Goal: Find specific page/section: Find specific page/section

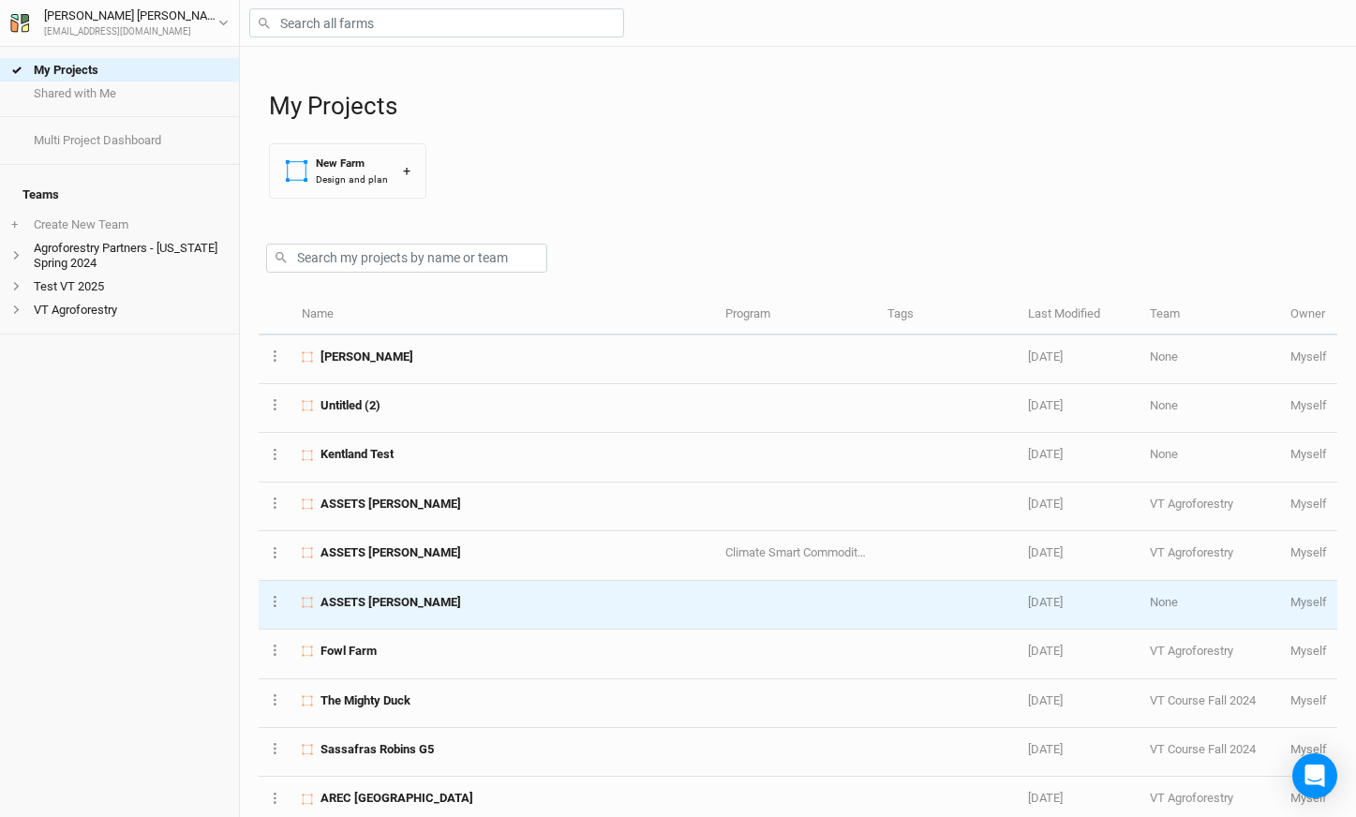
click at [342, 611] on td "ASSETS [PERSON_NAME]" at bounding box center [504, 605] width 424 height 49
click at [395, 600] on span "ASSETS [PERSON_NAME]" at bounding box center [391, 602] width 141 height 17
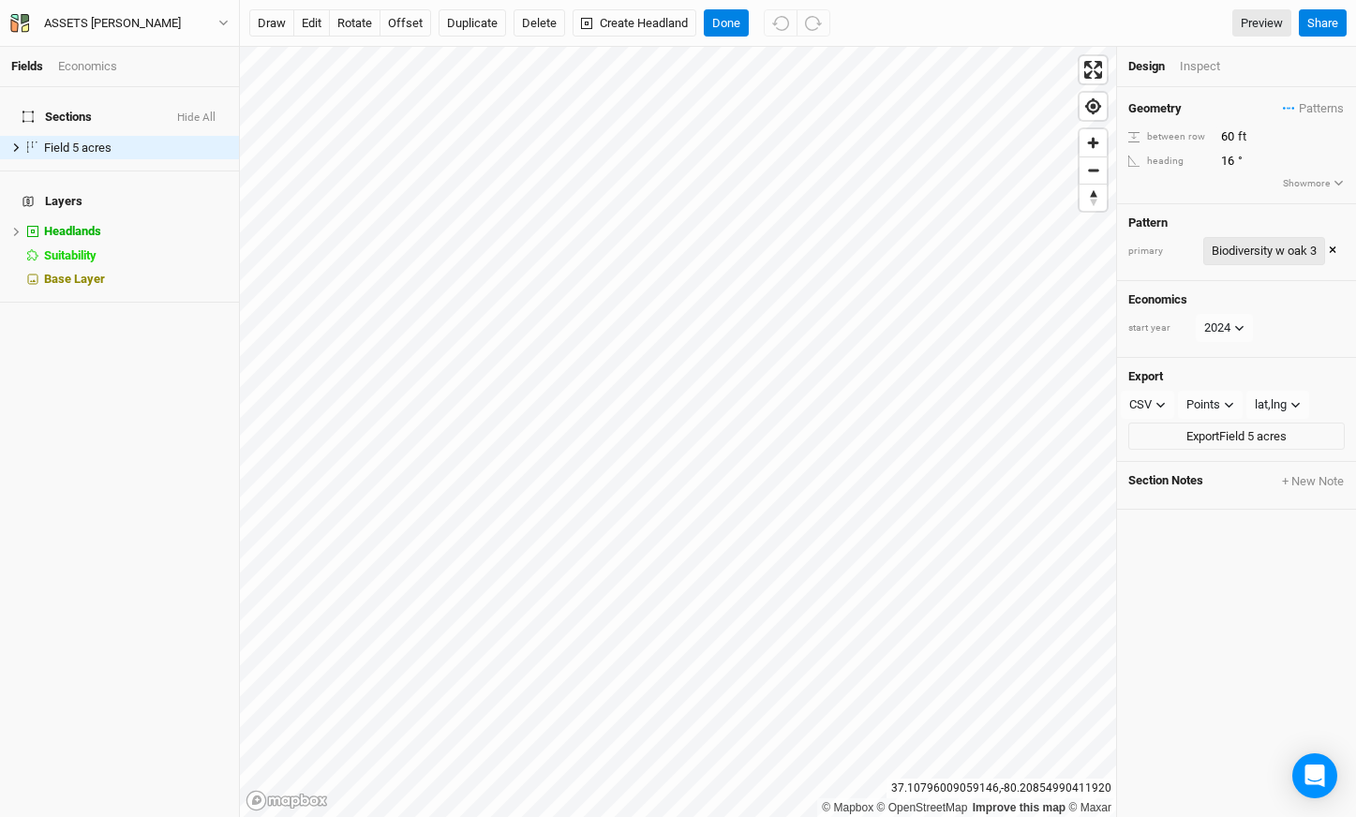
click at [1272, 247] on div "Biodiversity w oak 3" at bounding box center [1264, 251] width 105 height 19
click at [1233, 200] on div "Geometry Patterns Biodiversity w oak view Biodiversity w oak 2 view Biodiversit…" at bounding box center [1236, 145] width 239 height 116
click at [1301, 181] on button "Show more" at bounding box center [1313, 183] width 63 height 17
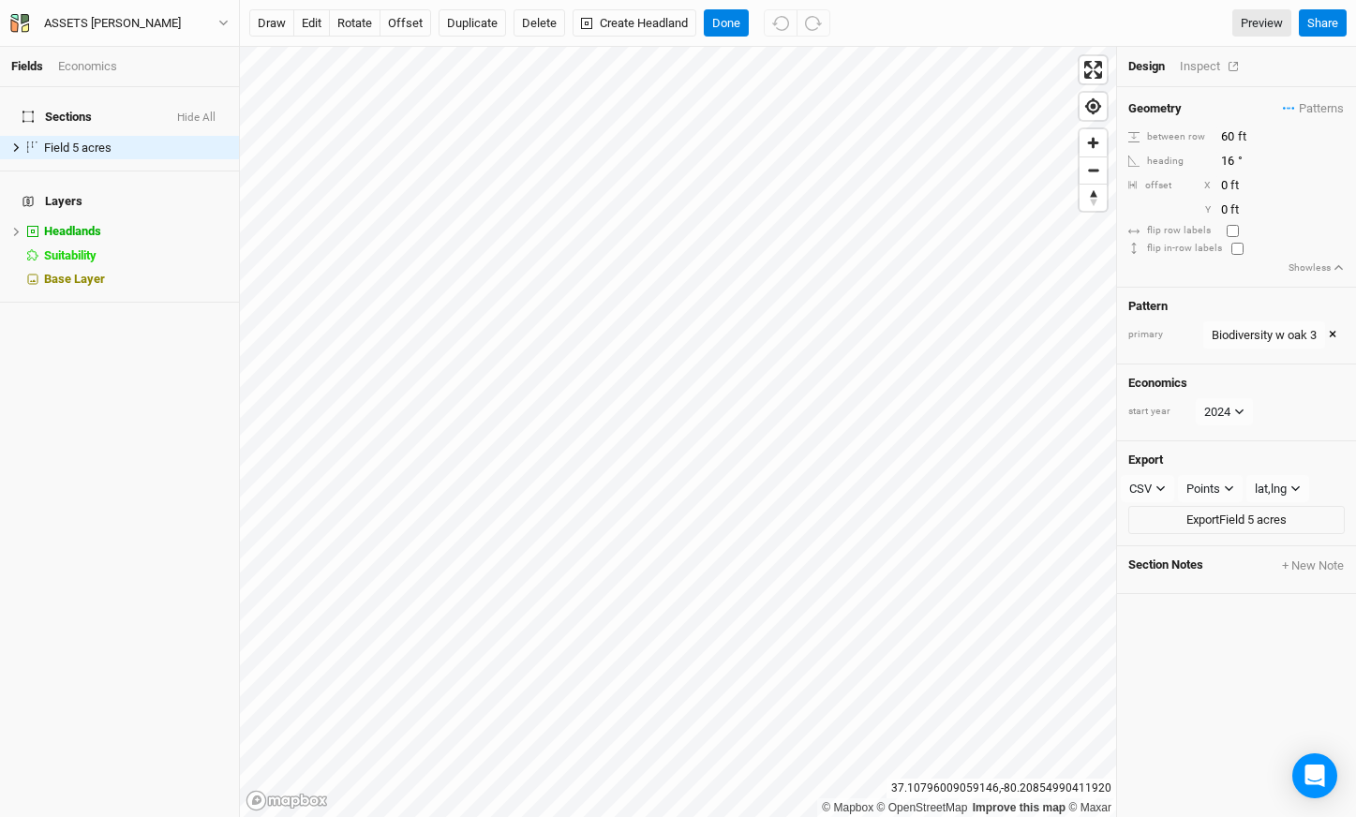
click at [1204, 69] on div "Inspect" at bounding box center [1213, 66] width 67 height 17
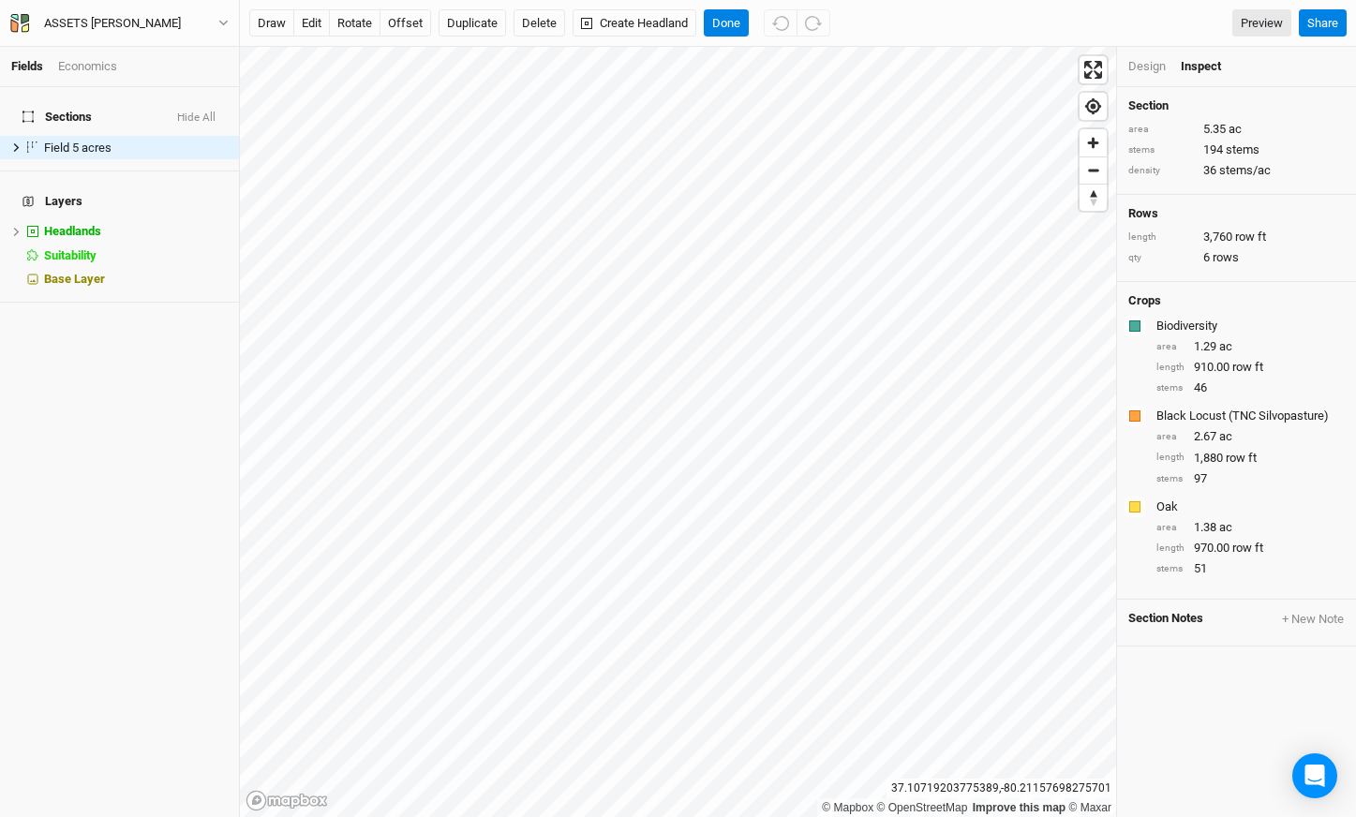
click at [1150, 457] on div "© Mapbox © OpenStreetMap Improve this map © Maxar [GEOGRAPHIC_DATA] Design Insp…" at bounding box center [798, 432] width 1116 height 771
click at [1147, 62] on div "Design" at bounding box center [1147, 66] width 37 height 17
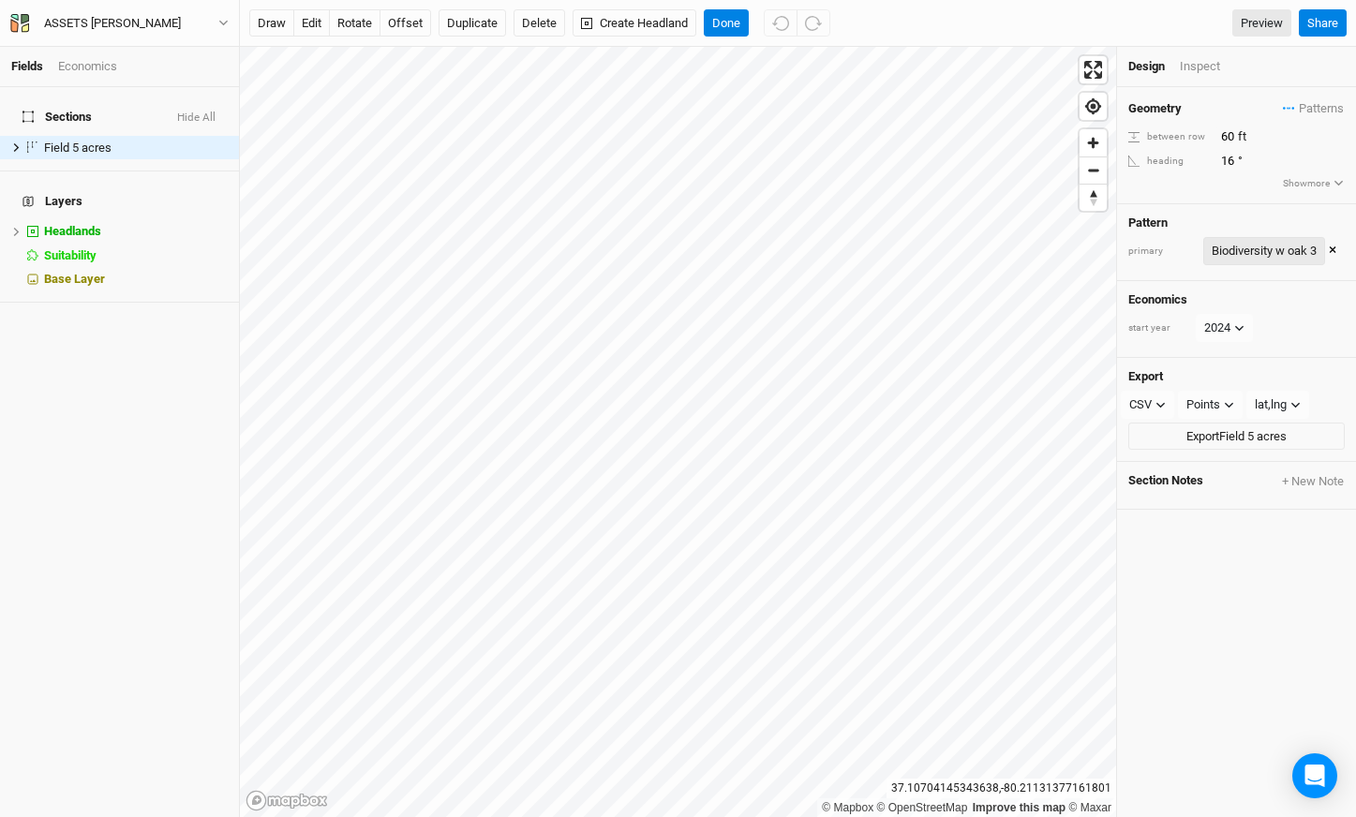
click at [1274, 255] on div "Biodiversity w oak 3" at bounding box center [1264, 251] width 105 height 19
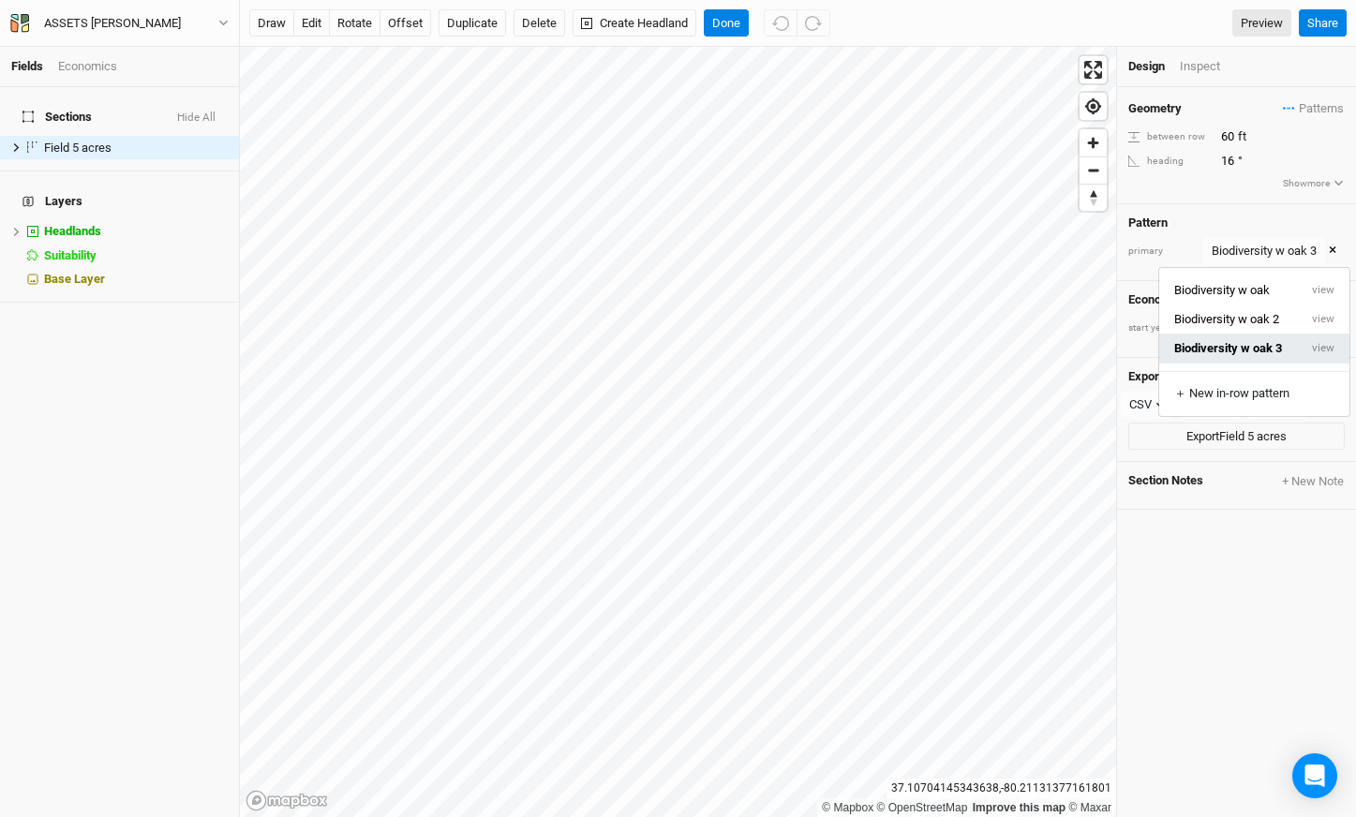
click at [1234, 357] on button "Biodiversity w oak 3" at bounding box center [1229, 348] width 139 height 29
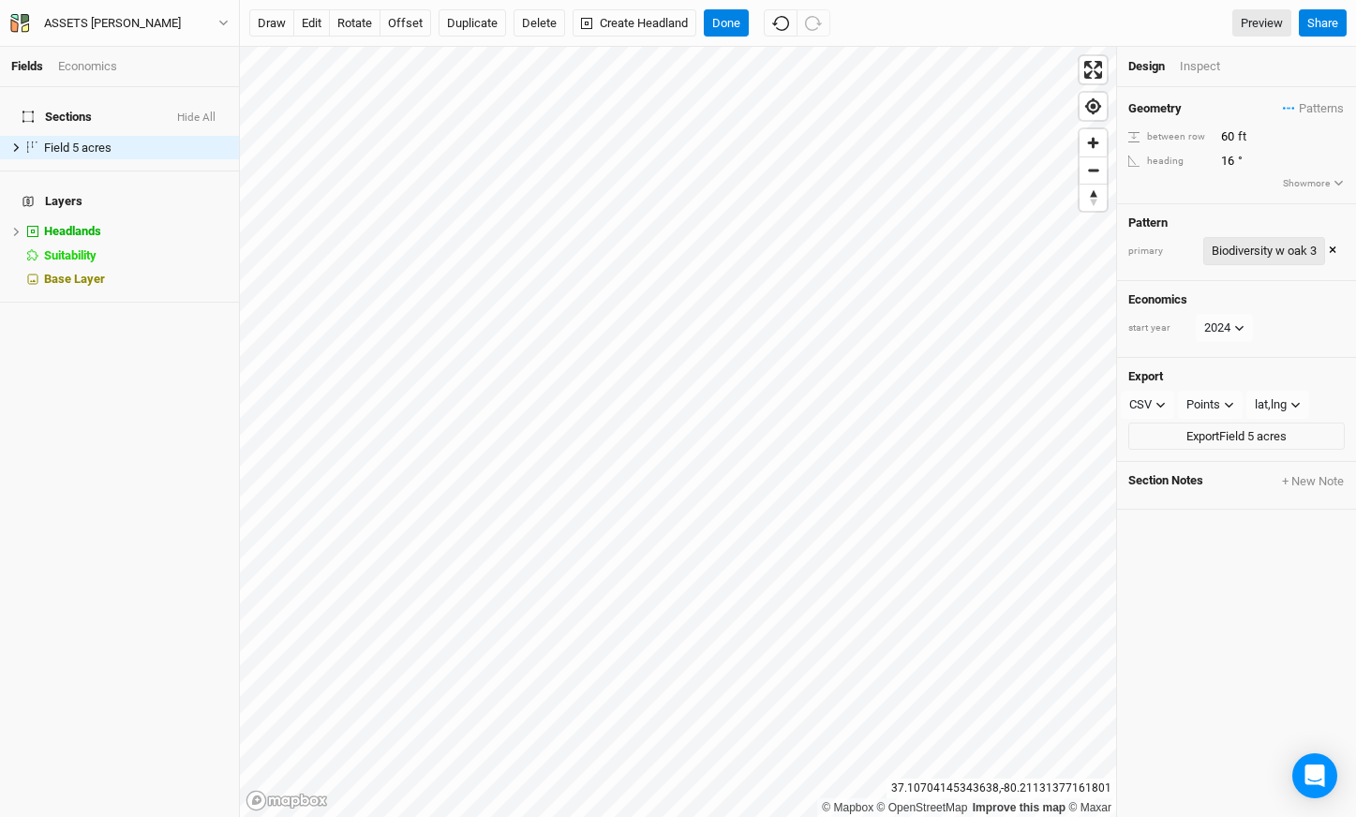
click at [1286, 260] on button "Biodiversity w oak 3" at bounding box center [1265, 251] width 122 height 28
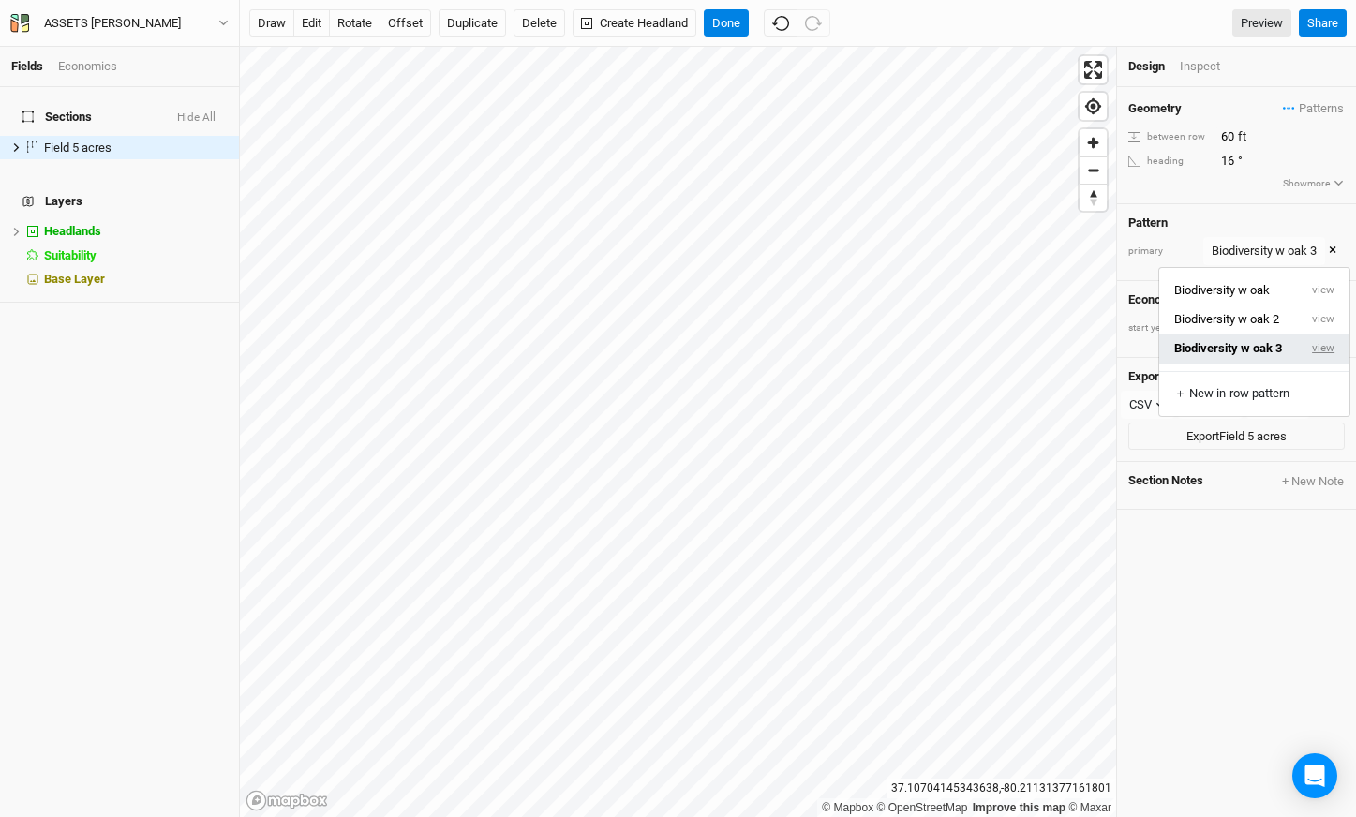
click at [1324, 343] on button "view" at bounding box center [1324, 348] width 52 height 29
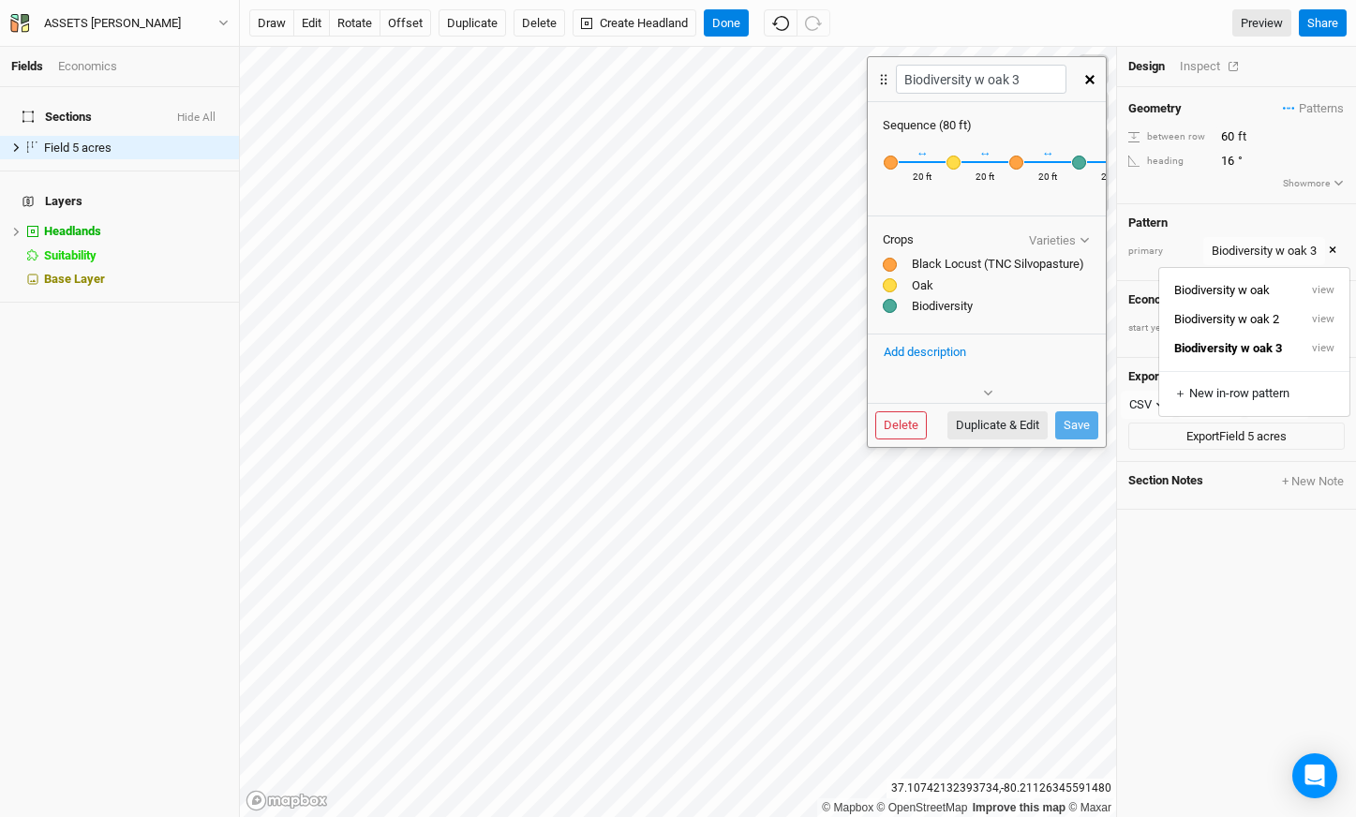
click at [1207, 63] on div "Inspect" at bounding box center [1213, 66] width 67 height 17
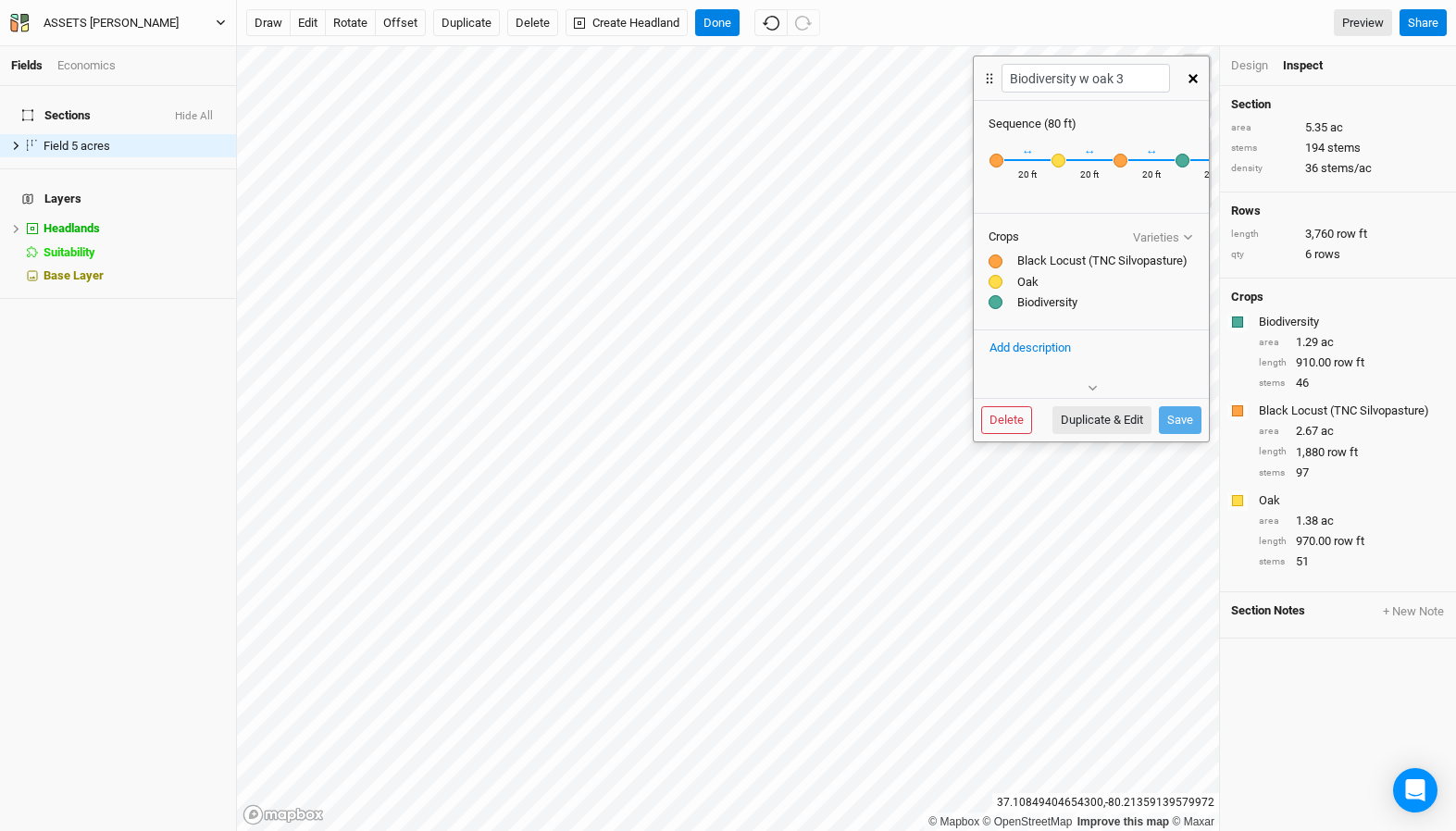
click at [133, 25] on div "ASSETS [PERSON_NAME]" at bounding box center [111, 23] width 135 height 19
click at [138, 56] on button "Back" at bounding box center [153, 51] width 146 height 24
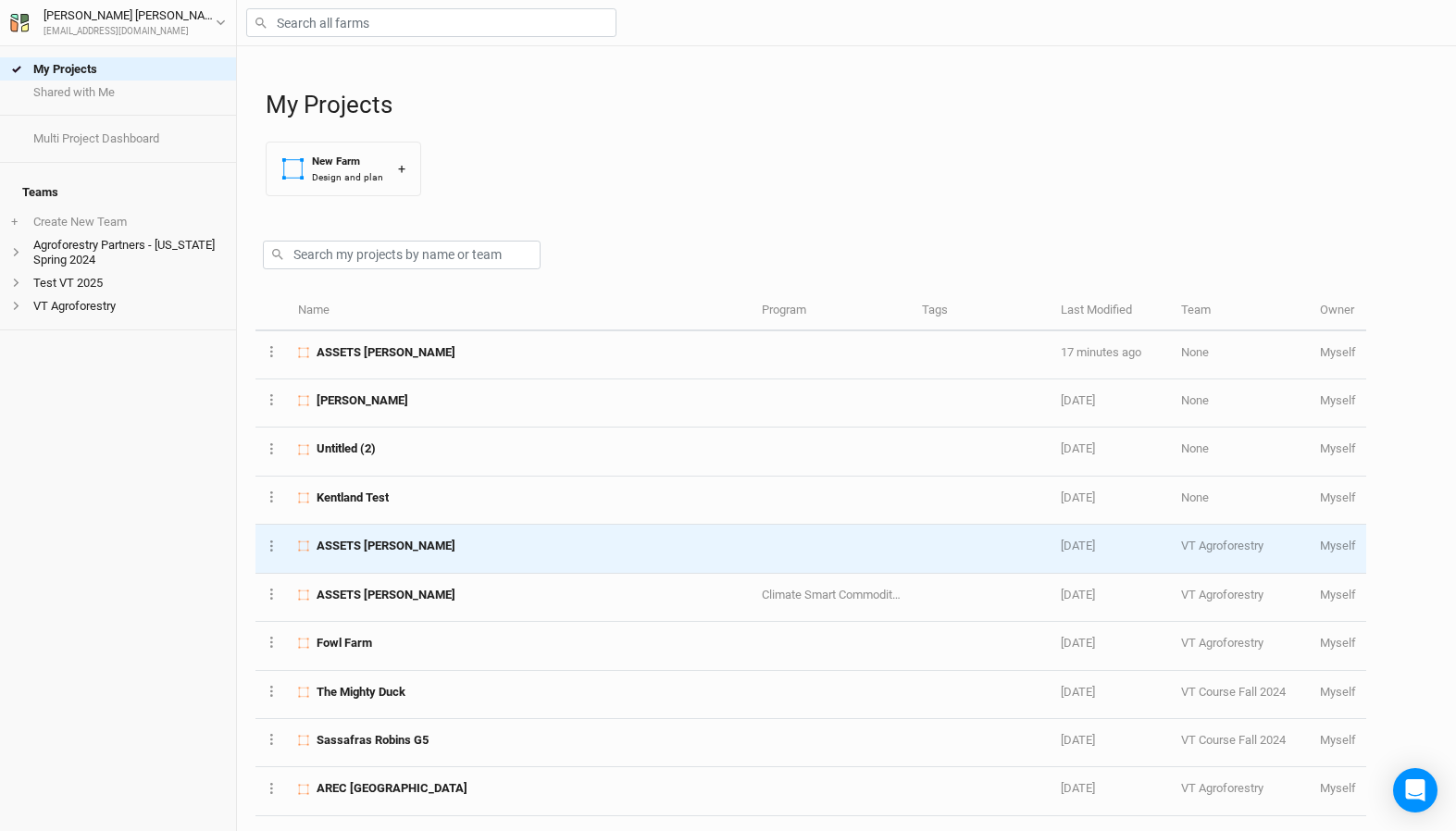
click at [393, 553] on div "ASSETS [PERSON_NAME]" at bounding box center [519, 546] width 443 height 17
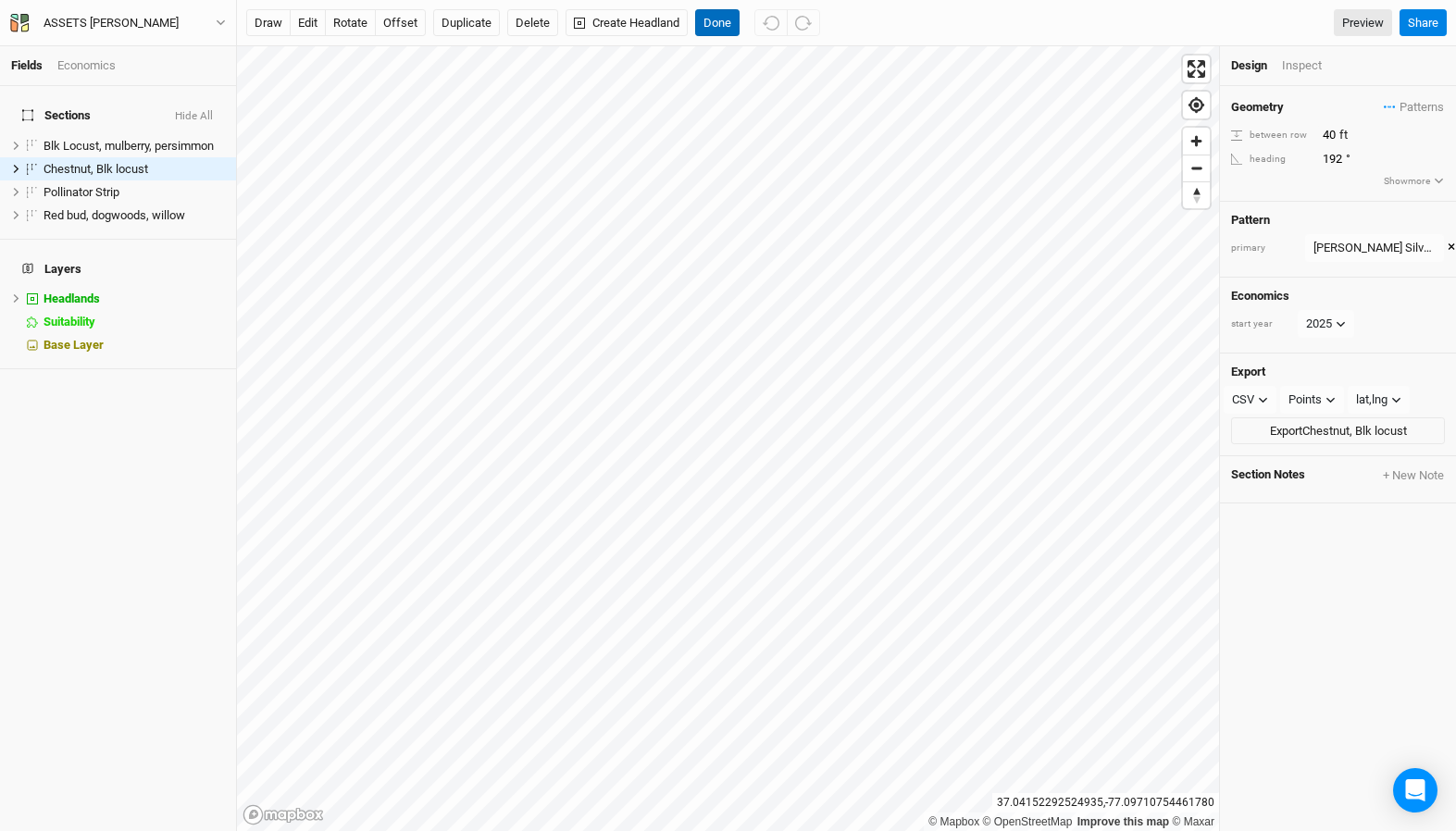
click at [715, 27] on button "Done" at bounding box center [717, 23] width 44 height 28
click at [713, 26] on button "Done" at bounding box center [717, 23] width 44 height 28
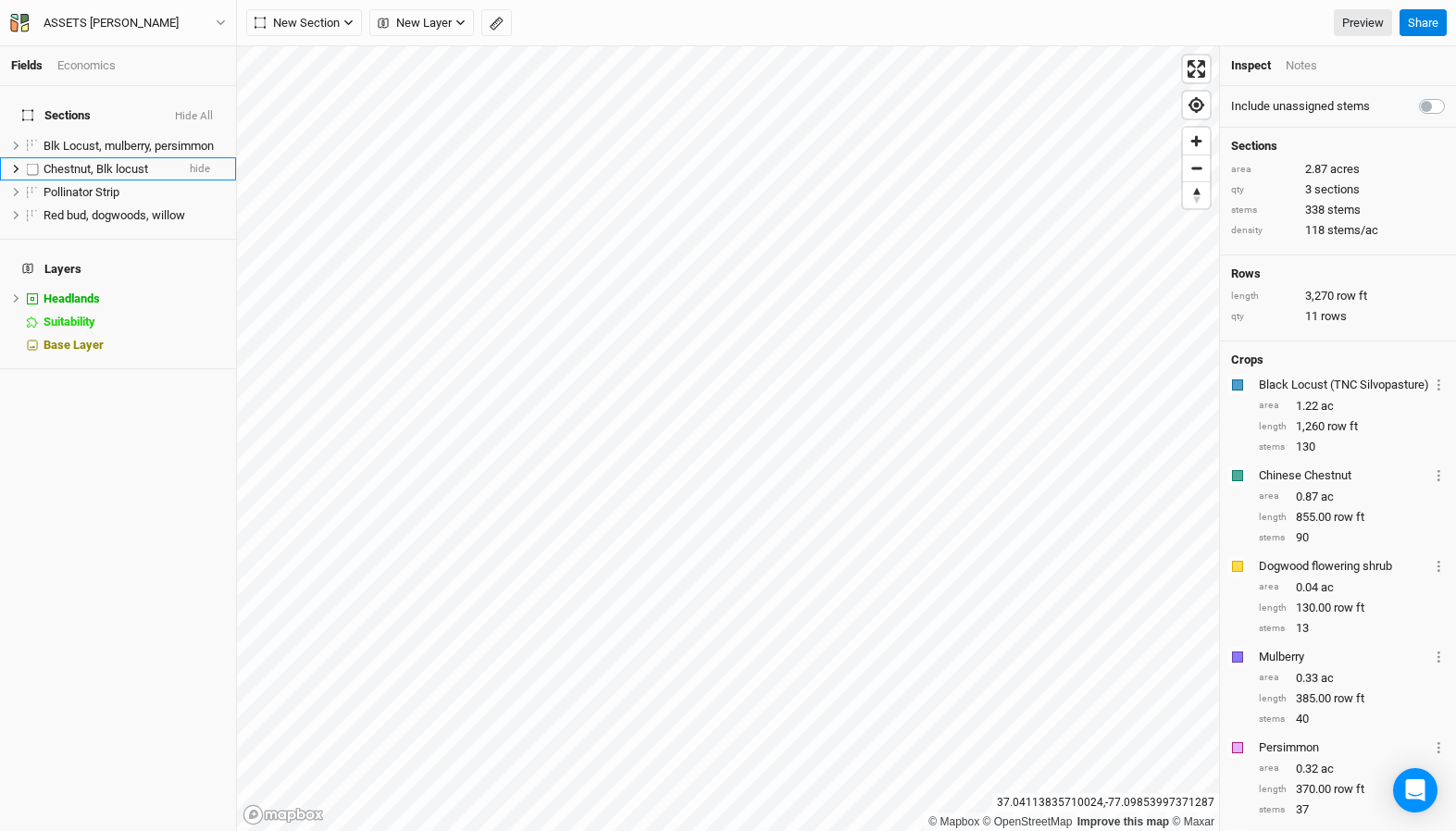
click at [93, 162] on span "Chestnut, Blk locust" at bounding box center [96, 169] width 105 height 14
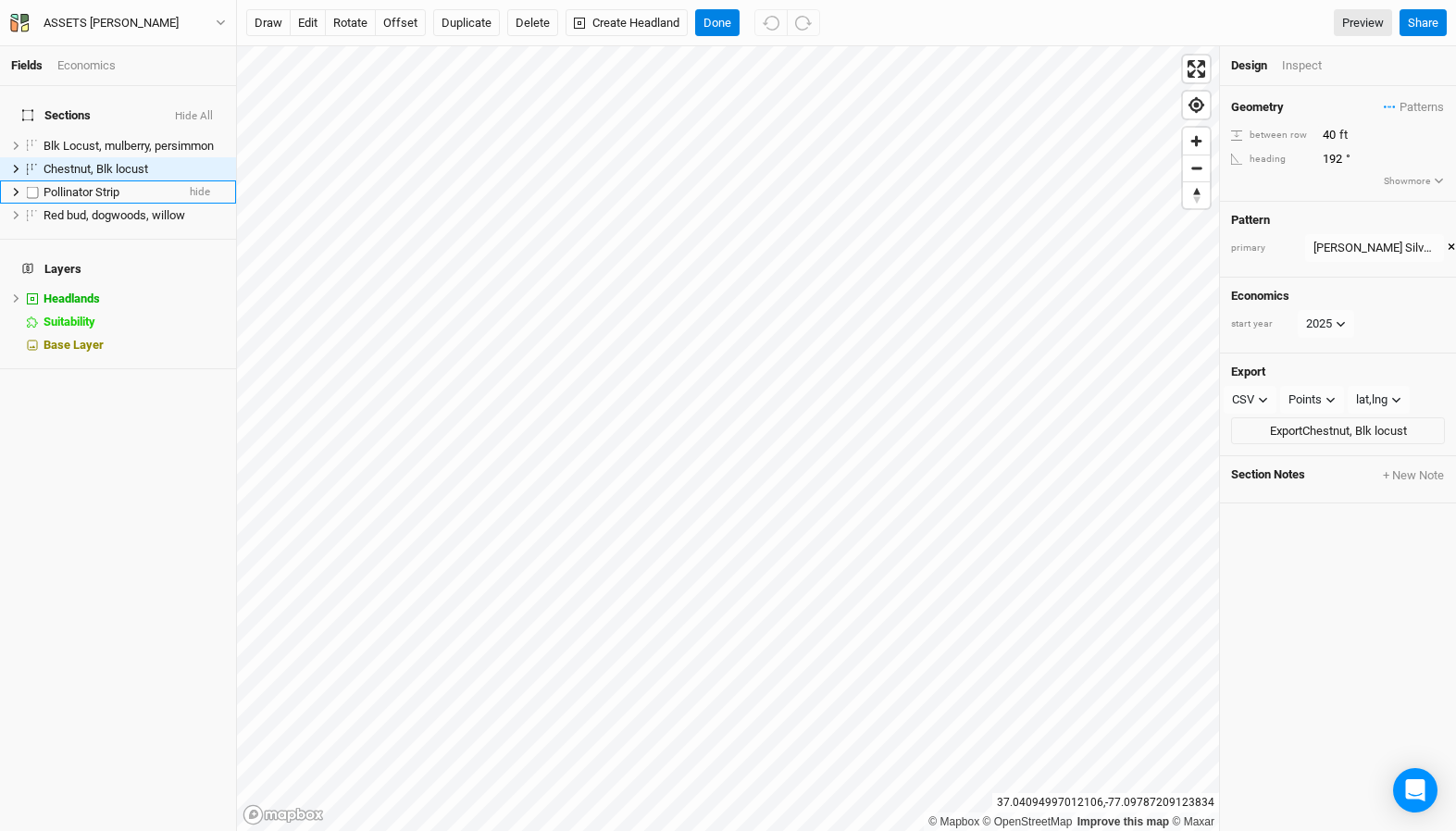
click at [82, 186] on span "Pollinator Strip" at bounding box center [81, 191] width 76 height 14
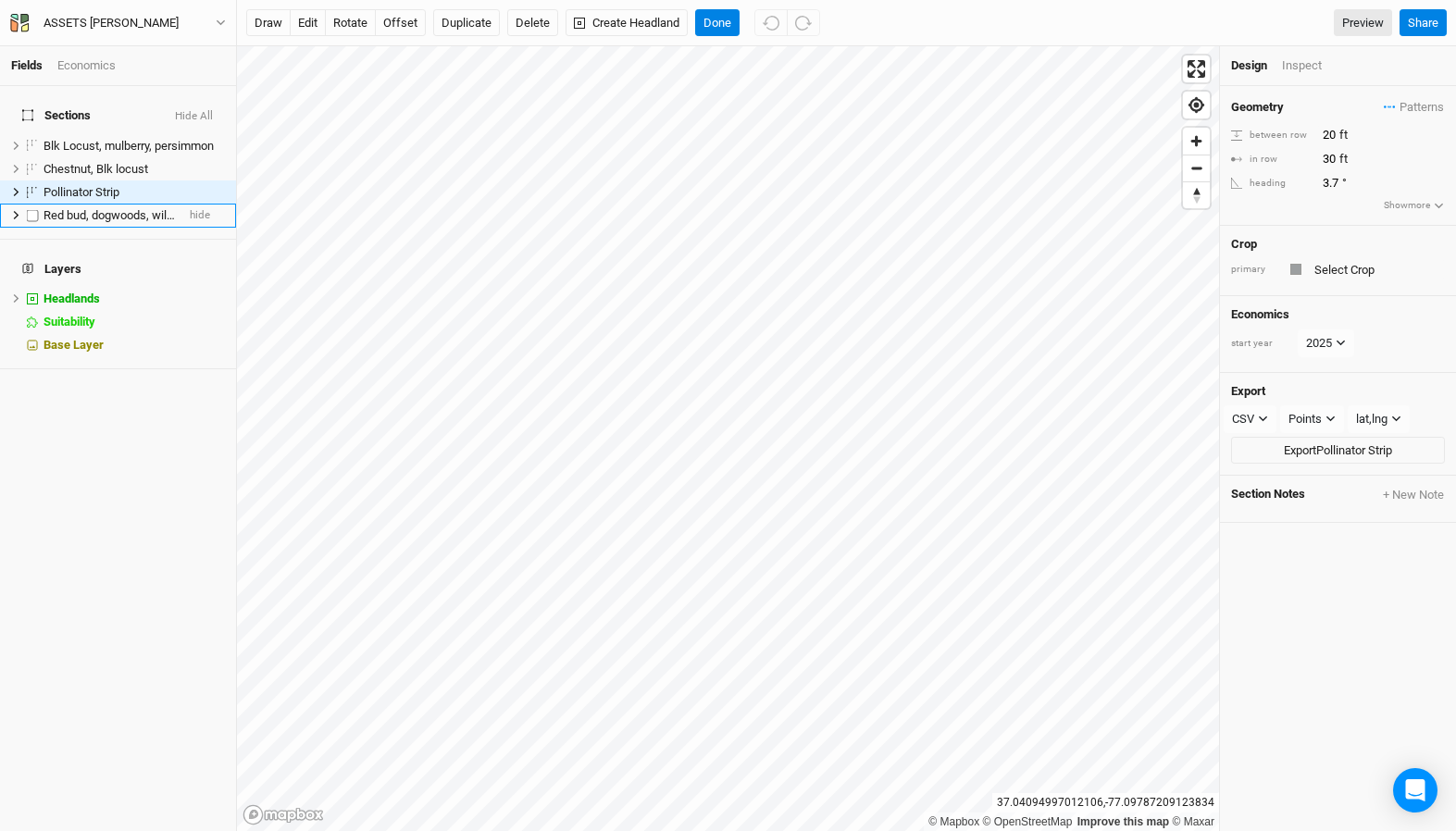
click at [82, 208] on span "Red bud, dogwoods, willow" at bounding box center [114, 215] width 141 height 14
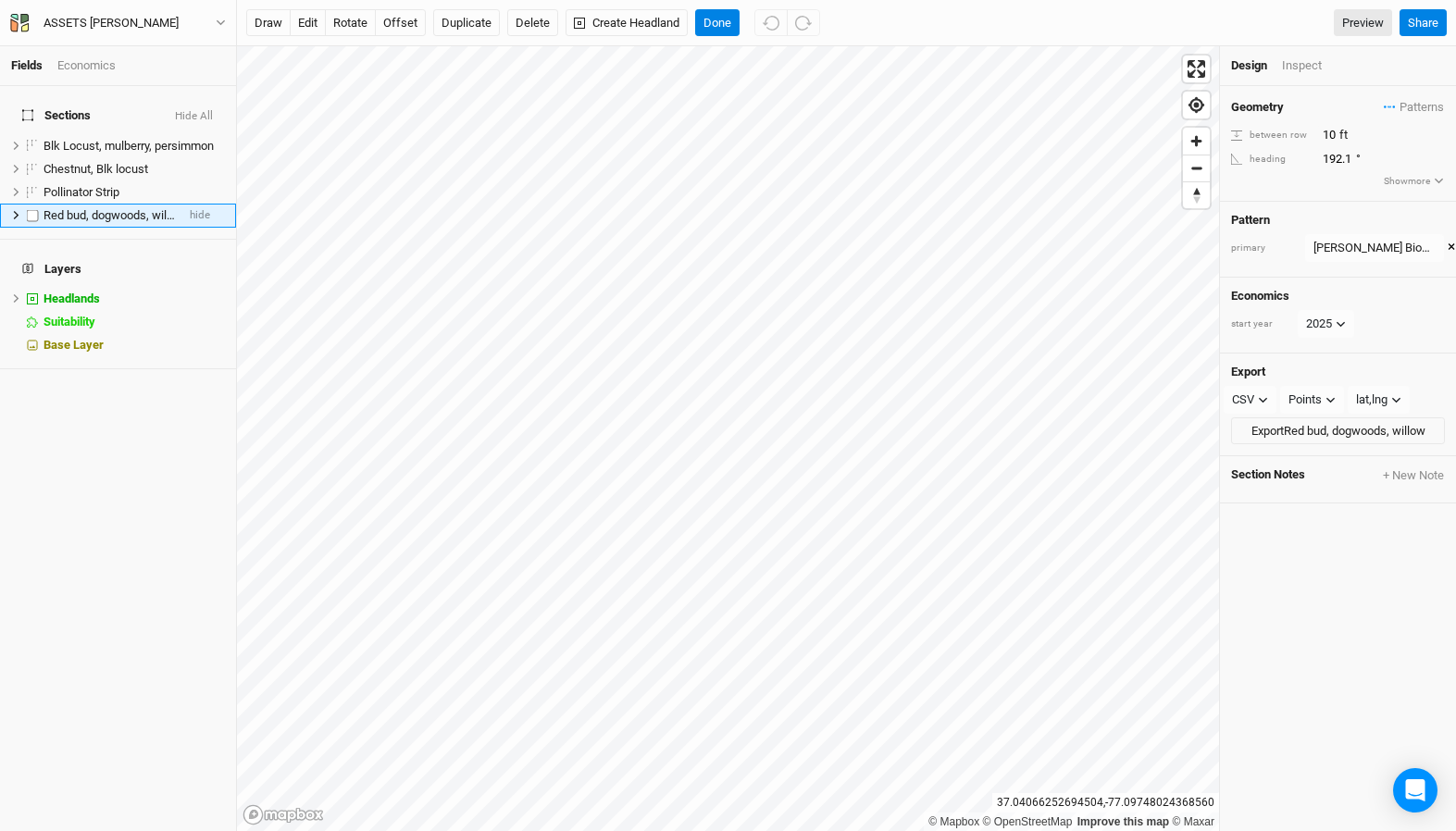
click at [13, 210] on icon at bounding box center [16, 215] width 10 height 10
click at [59, 231] on span "Row 1" at bounding box center [70, 238] width 30 height 15
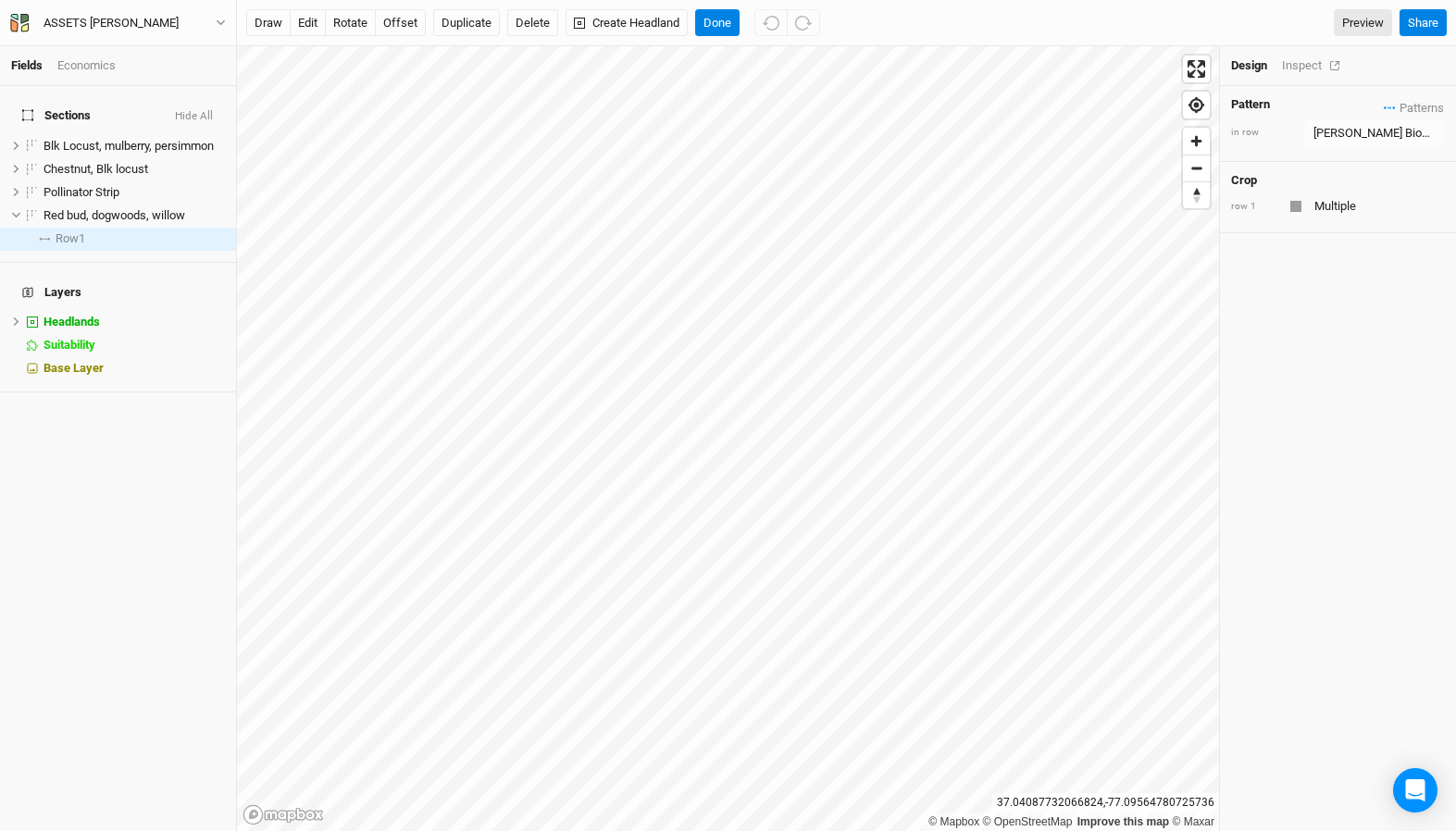
click at [1313, 62] on div "Inspect" at bounding box center [1314, 65] width 66 height 17
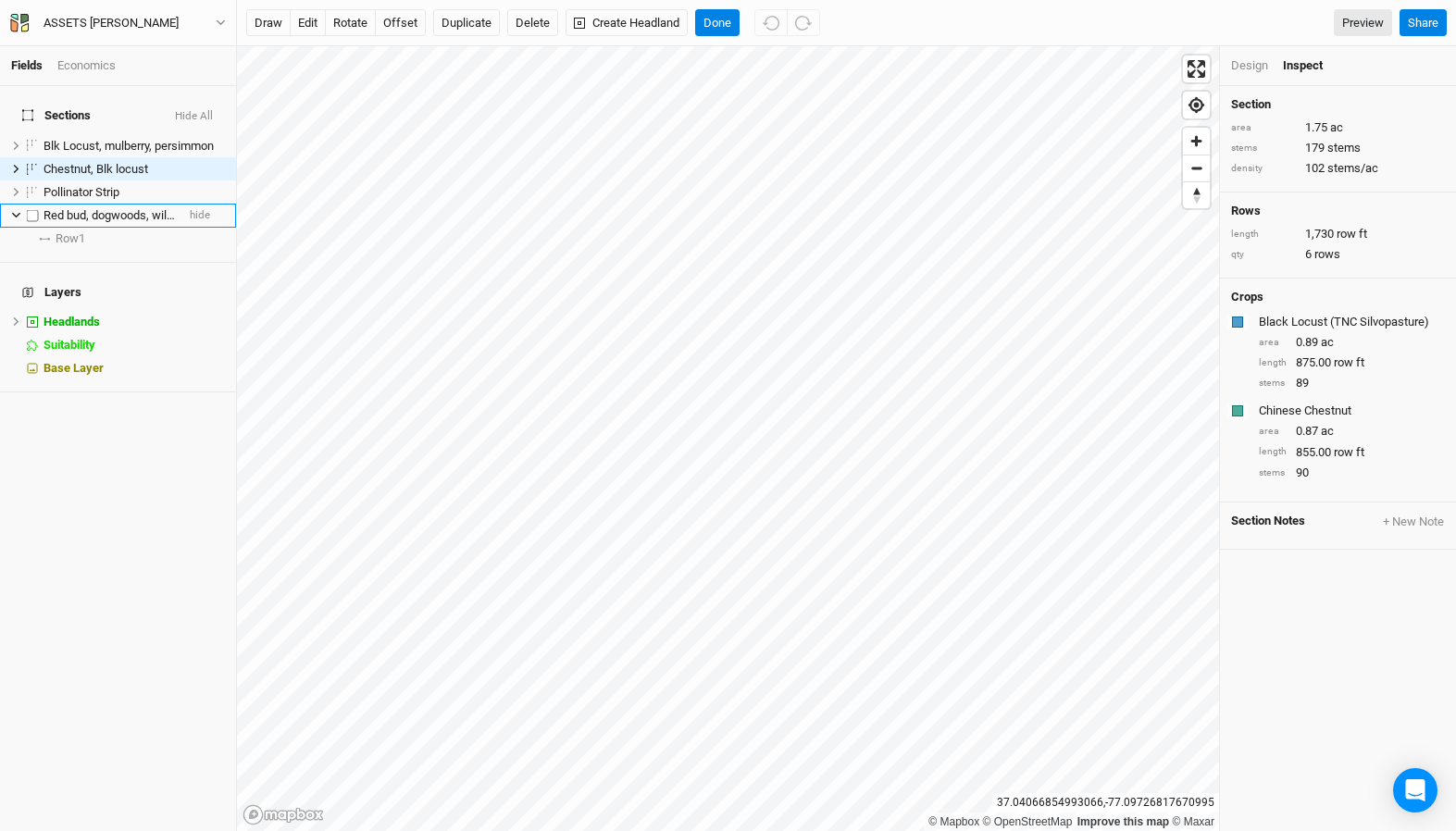
click at [130, 208] on span "Red bud, dogwoods, willow" at bounding box center [114, 215] width 141 height 14
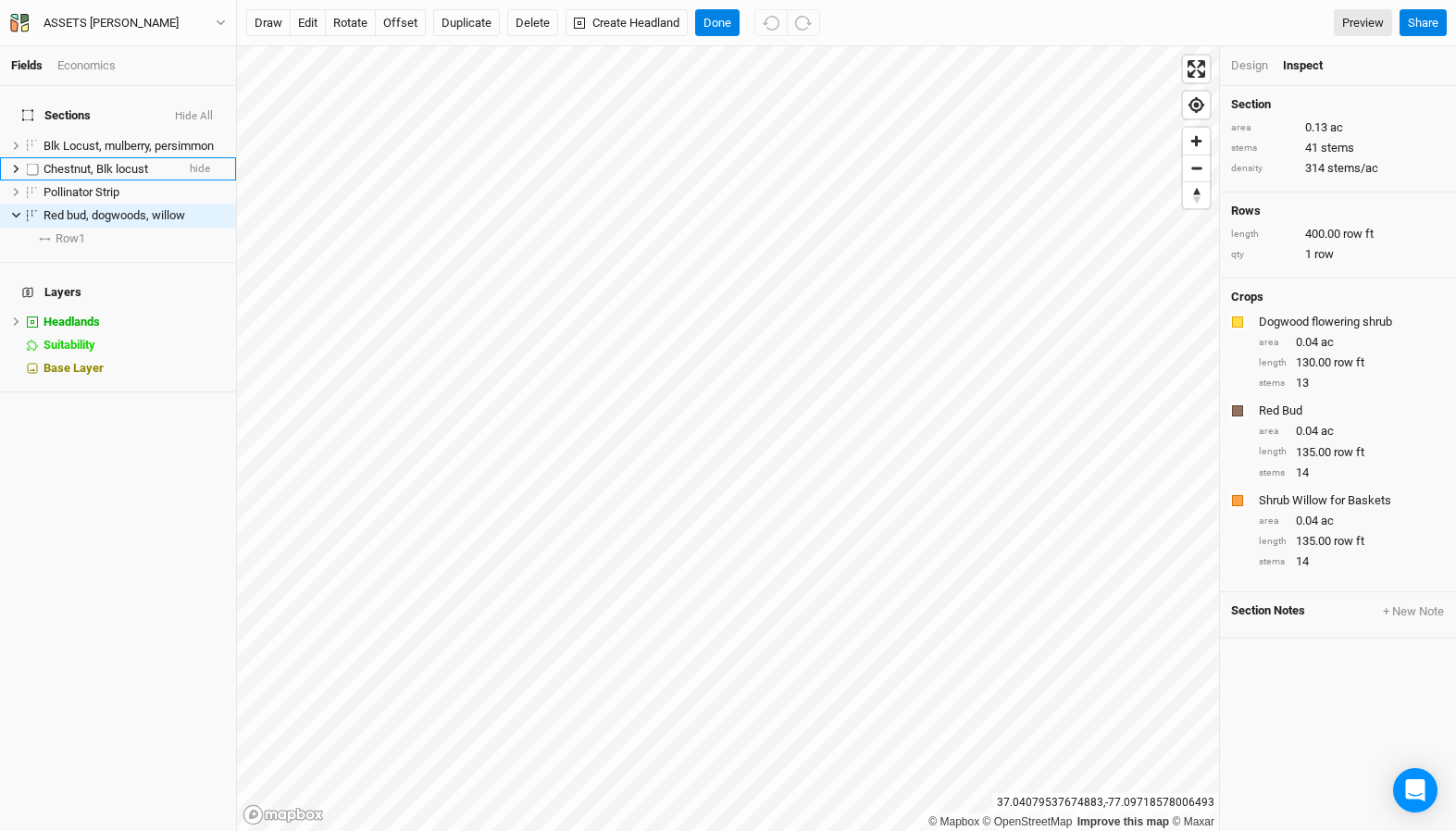
click at [83, 162] on span "Chestnut, Blk locust" at bounding box center [96, 169] width 105 height 14
